Goal: Transaction & Acquisition: Purchase product/service

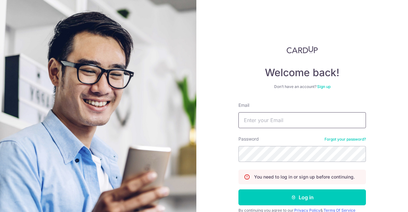
click at [260, 123] on input "Email" at bounding box center [302, 120] width 128 height 16
type input "[EMAIL_ADDRESS][DOMAIN_NAME]"
click at [238, 189] on button "Log in" at bounding box center [302, 197] width 128 height 16
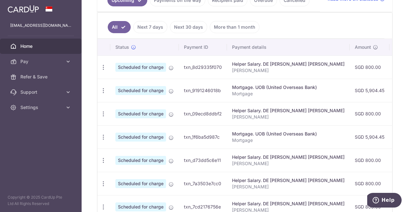
scroll to position [159, 0]
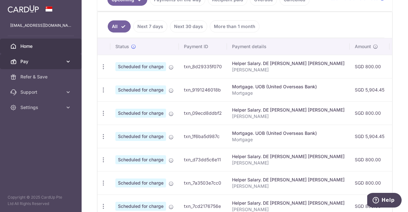
click at [33, 61] on span "Pay" at bounding box center [41, 61] width 42 height 6
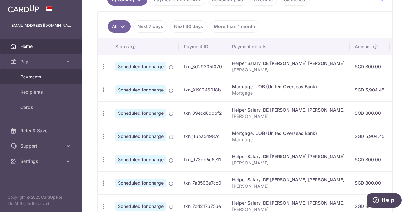
click at [54, 74] on span "Payments" at bounding box center [41, 77] width 42 height 6
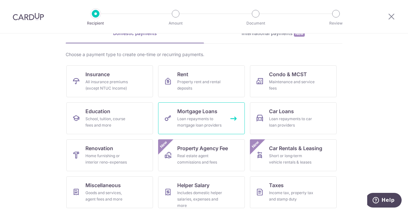
scroll to position [36, 0]
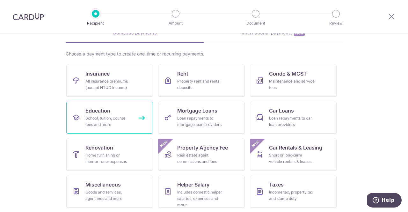
click at [114, 120] on div "School, tuition, course fees and more" at bounding box center [108, 121] width 46 height 13
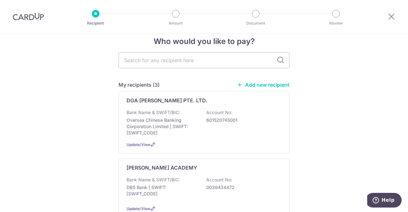
scroll to position [11, 0]
